Goal: Find contact information: Find contact information

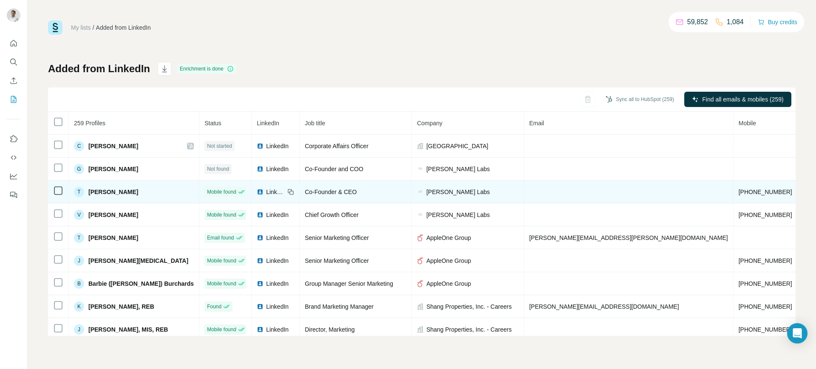
click at [257, 191] on div "LinkedIn" at bounding box center [271, 192] width 28 height 9
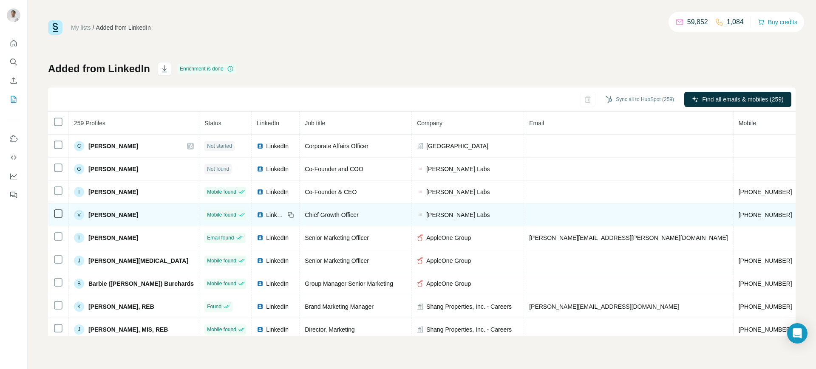
click at [739, 218] on span "[PHONE_NUMBER]" at bounding box center [766, 215] width 54 height 7
copy span "[PHONE_NUMBER]"
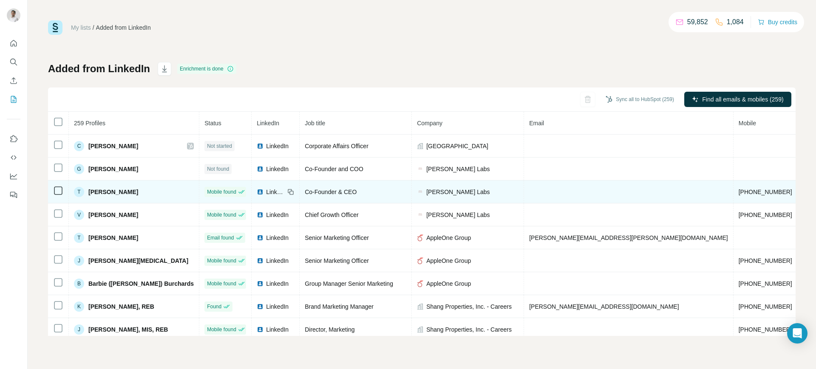
click at [739, 193] on span "[PHONE_NUMBER]" at bounding box center [766, 192] width 54 height 7
copy span "[PHONE_NUMBER]"
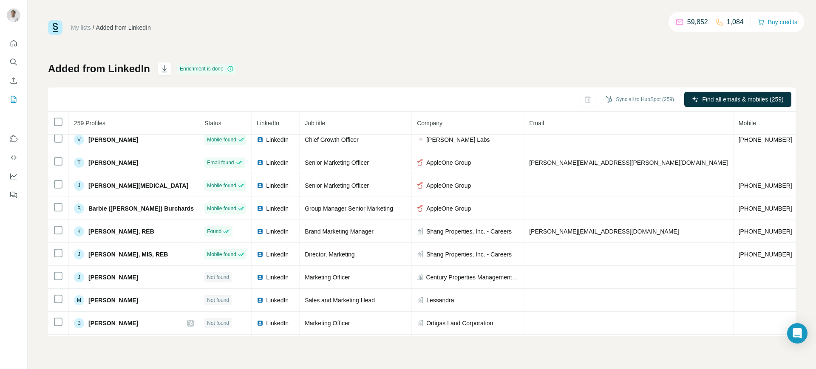
scroll to position [75, 0]
